Goal: Transaction & Acquisition: Purchase product/service

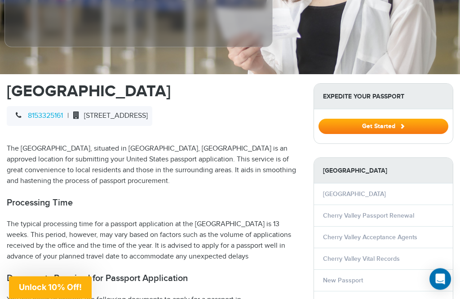
scroll to position [240, 0]
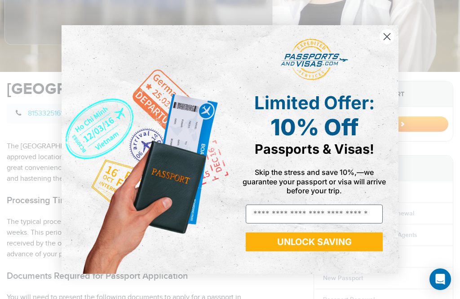
click at [391, 44] on circle "Close dialog" at bounding box center [386, 36] width 15 height 15
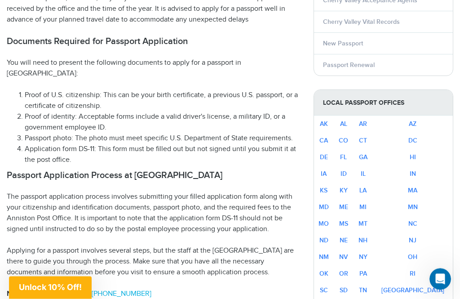
scroll to position [464, 0]
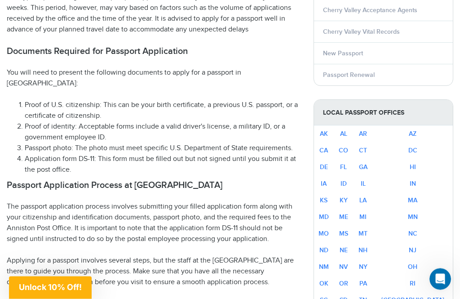
click at [366, 185] on link "IL" at bounding box center [363, 184] width 5 height 8
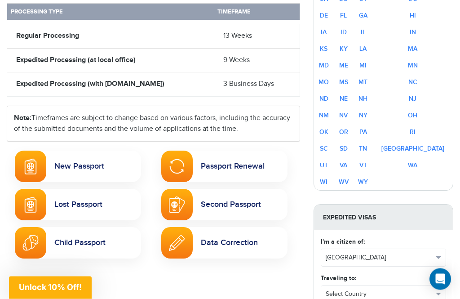
scroll to position [446, 0]
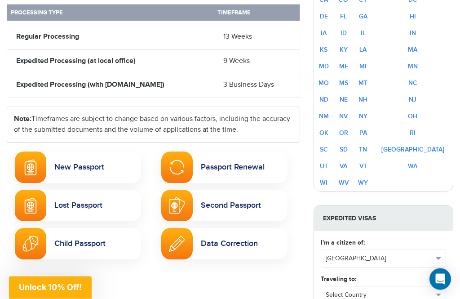
click at [102, 163] on link "New Passport" at bounding box center [78, 167] width 126 height 31
